Goal: Contribute content

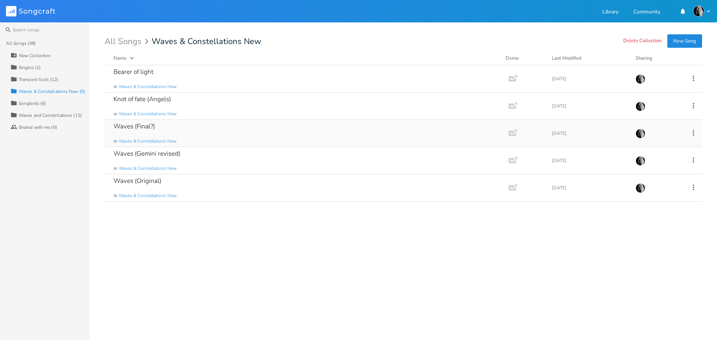
click at [269, 133] on div "Waves (Final?) in Waves & Constellations New" at bounding box center [305, 133] width 383 height 27
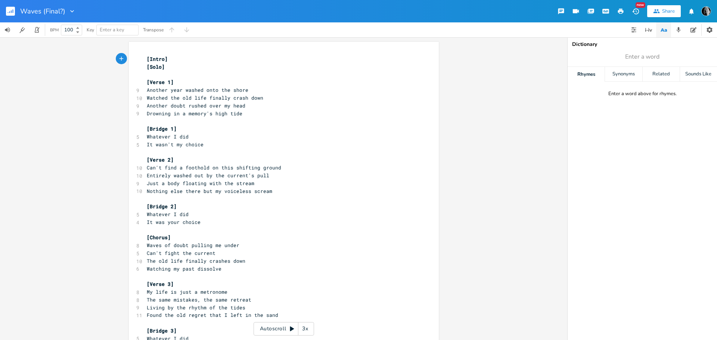
click at [203, 90] on span "Another year washed onto the shore" at bounding box center [198, 90] width 102 height 7
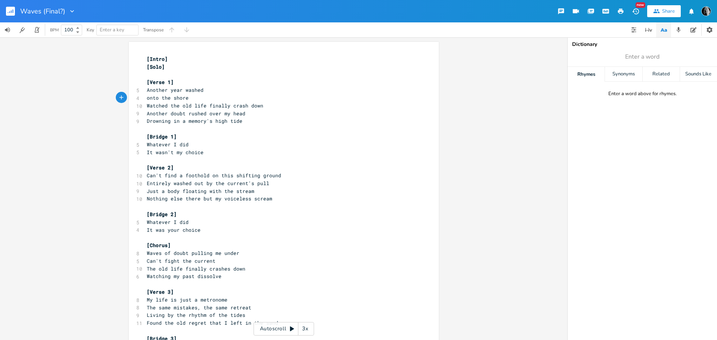
click at [206, 106] on span "Watched the old life finally crash down" at bounding box center [205, 105] width 117 height 7
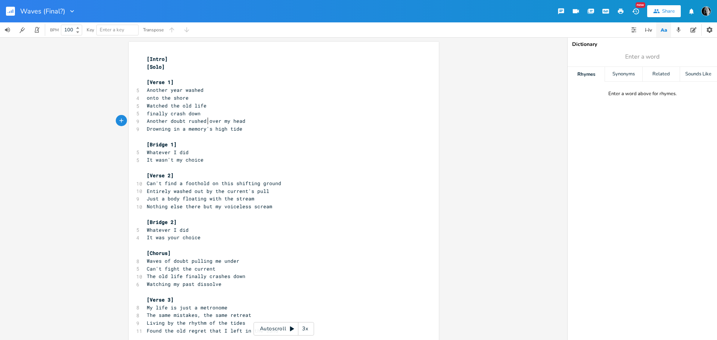
click at [207, 122] on span "Another doubt rushed over my head" at bounding box center [196, 121] width 99 height 7
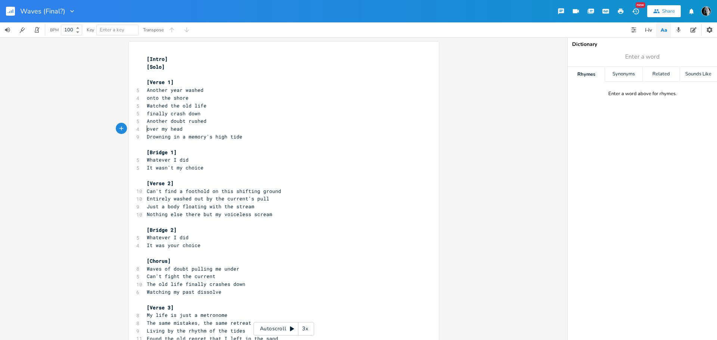
click at [213, 137] on span "Drowning in a memory's high tide" at bounding box center [195, 136] width 96 height 7
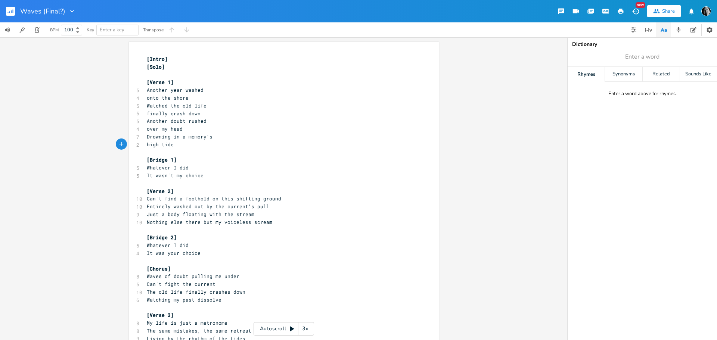
click at [219, 199] on span "Can't find a foothold on this shifting ground" at bounding box center [214, 198] width 135 height 7
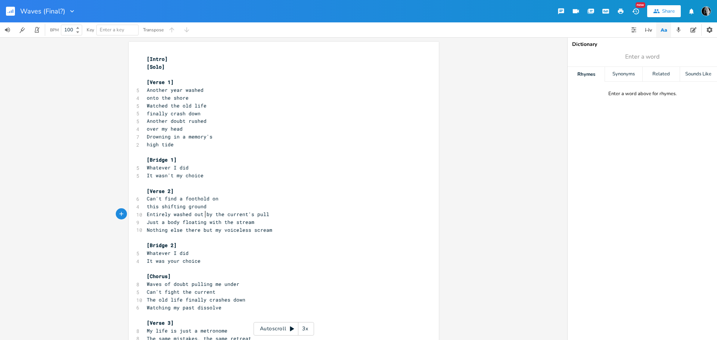
click at [203, 214] on span "Entirely washed out by the current's pull" at bounding box center [208, 214] width 123 height 7
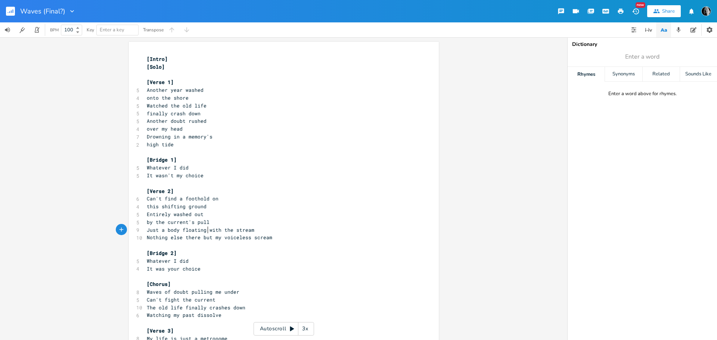
click at [205, 231] on span "Just a body floating with the stream" at bounding box center [201, 230] width 108 height 7
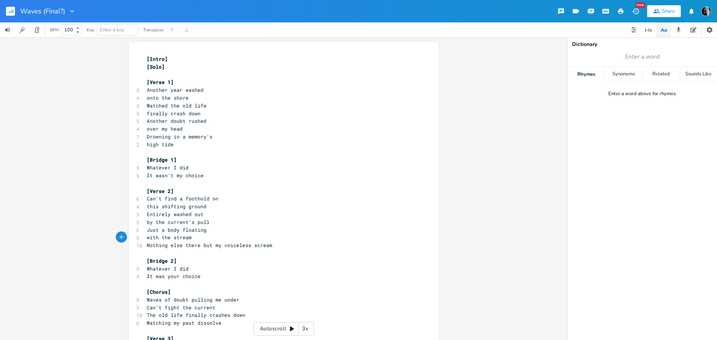
click at [211, 245] on span "Nothing else there but my voiceless scream" at bounding box center [210, 245] width 126 height 7
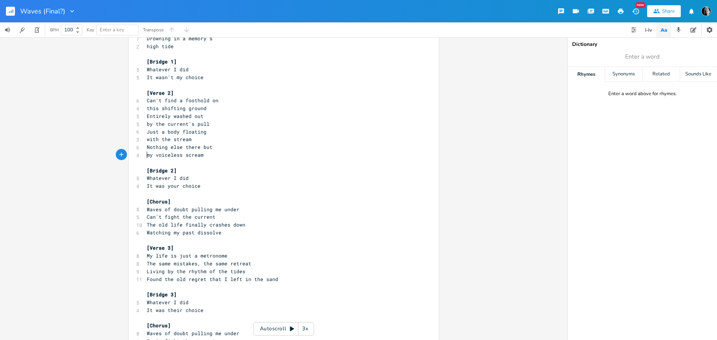
scroll to position [149, 0]
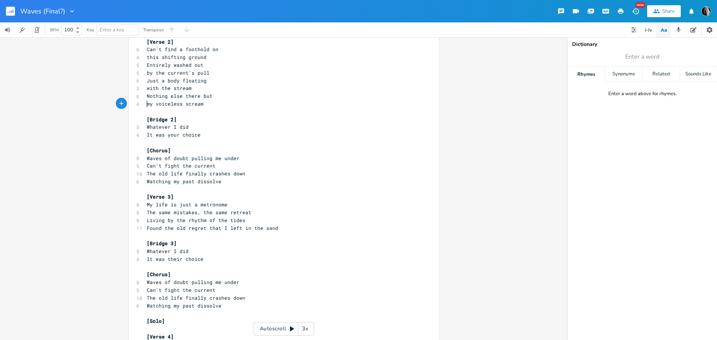
click at [191, 204] on span "My life is just a metronome" at bounding box center [187, 204] width 81 height 7
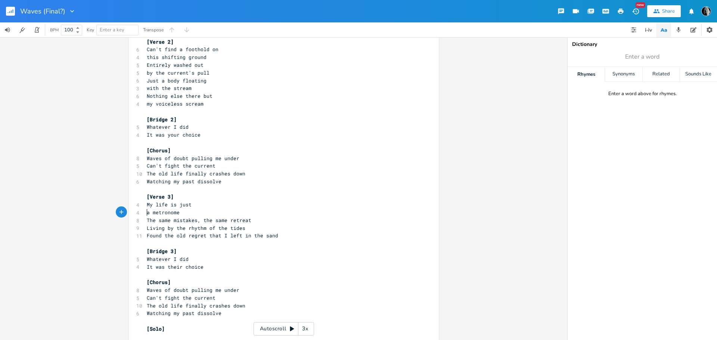
click at [200, 220] on span "The same mistakes, the same retreat" at bounding box center [199, 220] width 105 height 7
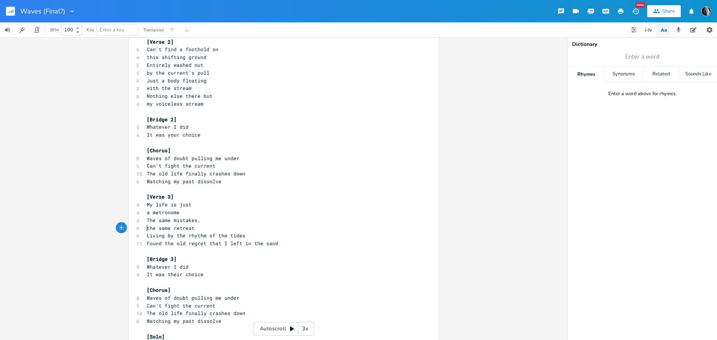
click at [205, 237] on span "Living by the rhythm of the tides" at bounding box center [196, 235] width 99 height 7
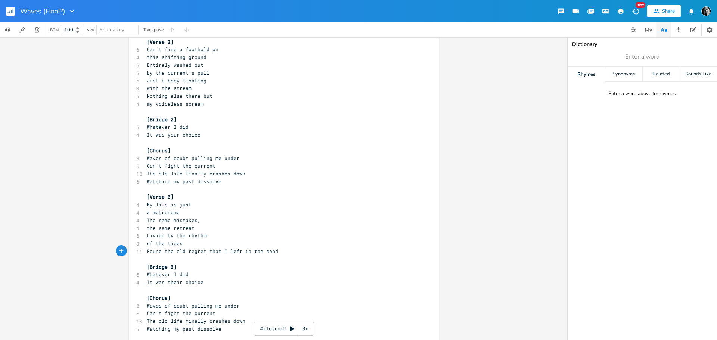
click at [206, 252] on span "Found the old regret that I left in the sand" at bounding box center [213, 251] width 132 height 7
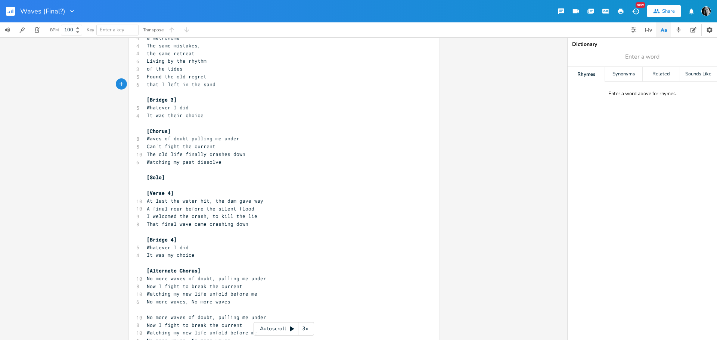
scroll to position [336, 0]
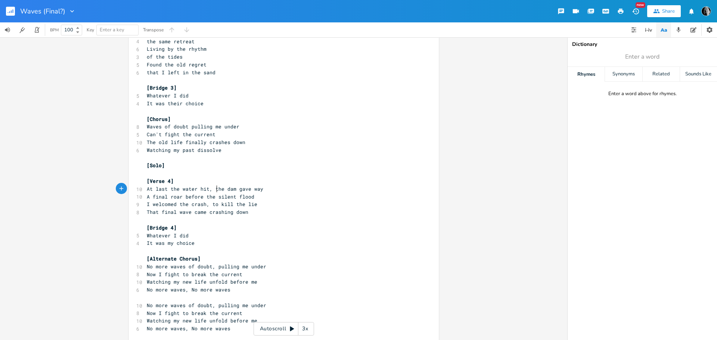
click at [213, 187] on span "At last the water hit, the dam gave way" at bounding box center [205, 189] width 117 height 7
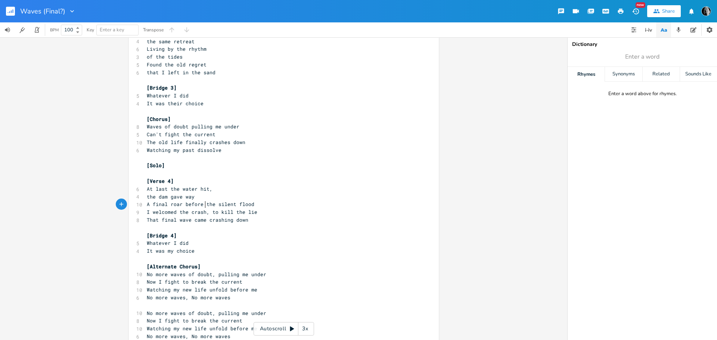
click at [202, 205] on span "A final roar before the silent flood" at bounding box center [201, 204] width 108 height 7
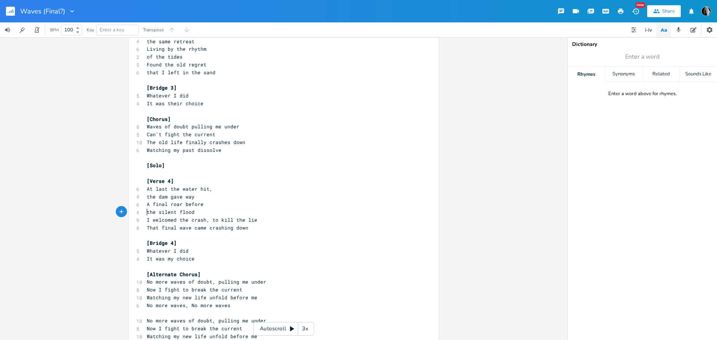
click at [209, 222] on span "I welcomed the crash, to kill the lie" at bounding box center [202, 220] width 111 height 7
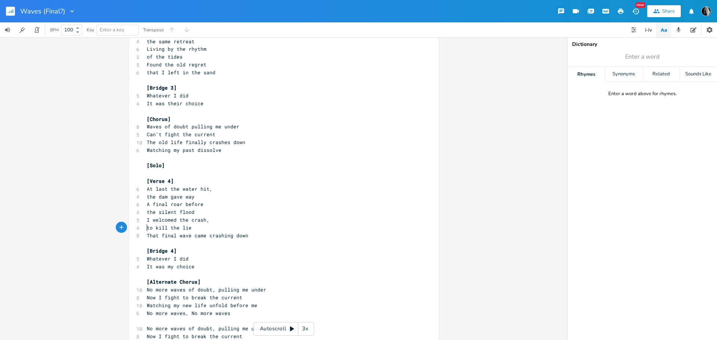
click at [191, 235] on span "That final wave came crashing down" at bounding box center [198, 235] width 102 height 7
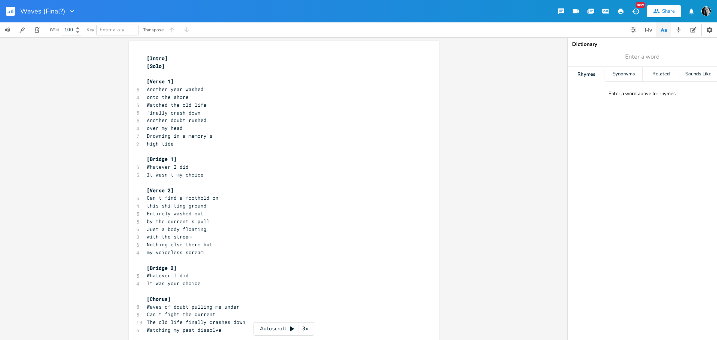
scroll to position [0, 0]
drag, startPoint x: 167, startPoint y: 114, endPoint x: 196, endPoint y: 115, distance: 28.4
click at [196, 115] on span "finally crash down" at bounding box center [174, 113] width 54 height 7
type textarea "[Intro] [Solo] [Verse 1] Another year washed onto the shore Watched the old lif…"
